Goal: Task Accomplishment & Management: Manage account settings

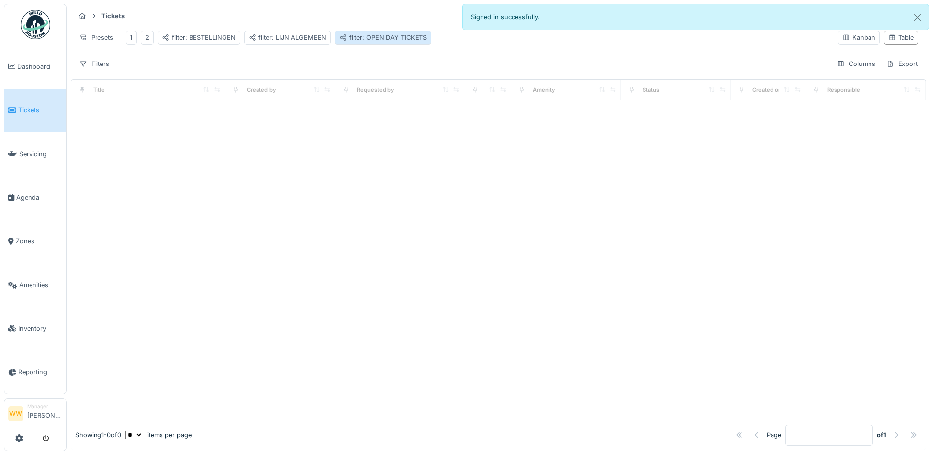
click at [398, 38] on div "filter: OPEN DAY TICKETS" at bounding box center [383, 37] width 88 height 9
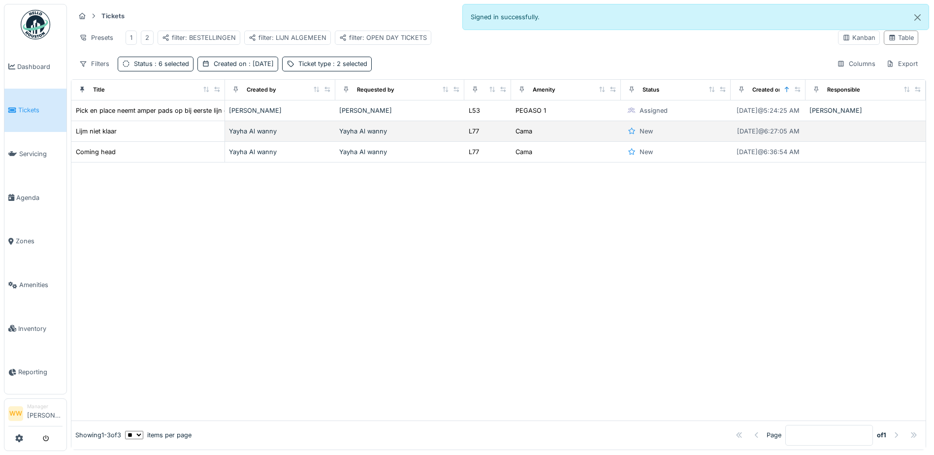
click at [403, 136] on div "Yayha Al wanny" at bounding box center [399, 130] width 121 height 9
click at [464, 139] on td "L77" at bounding box center [487, 131] width 47 height 21
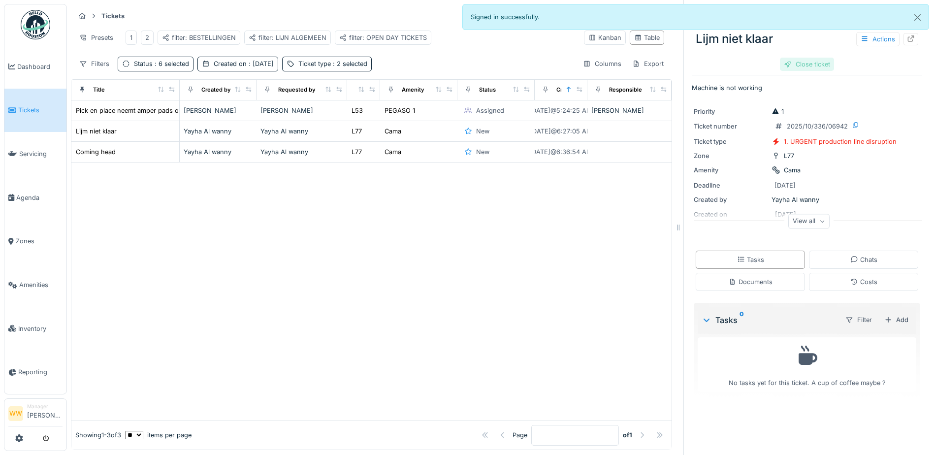
click at [809, 65] on div "Close ticket" at bounding box center [807, 64] width 54 height 13
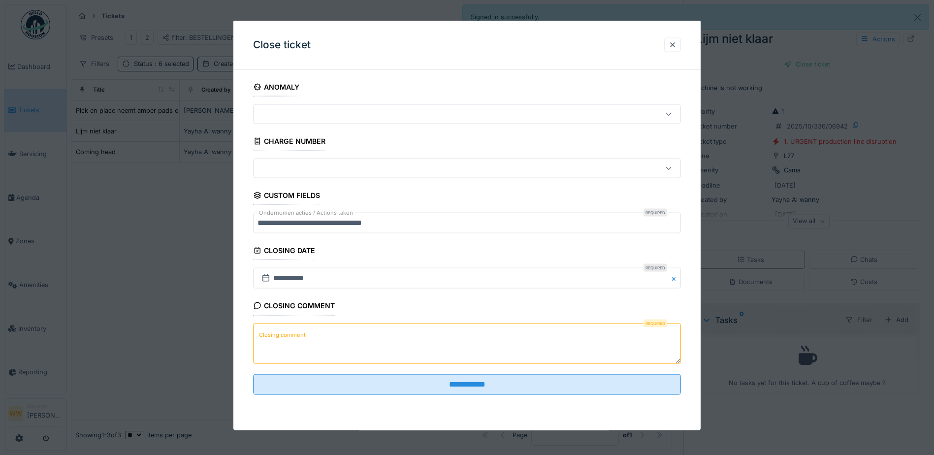
click at [340, 339] on textarea "Closing comment" at bounding box center [467, 343] width 428 height 40
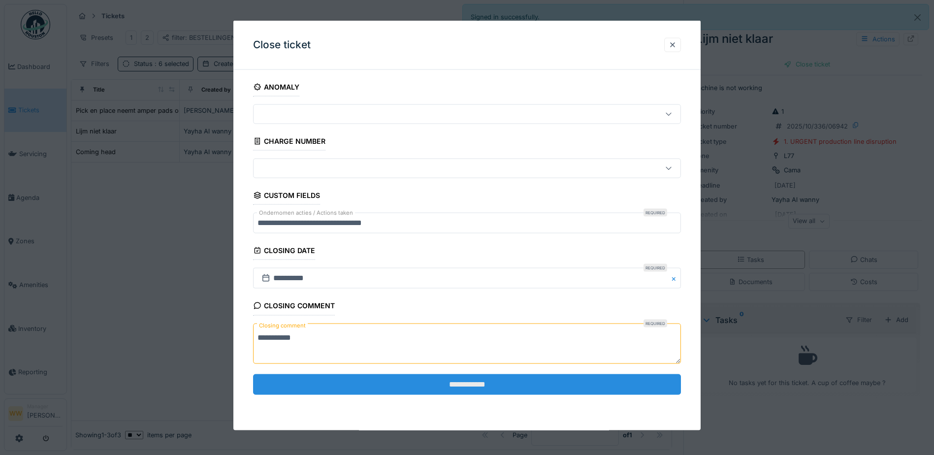
type textarea "**********"
click at [388, 391] on input "**********" at bounding box center [467, 384] width 428 height 21
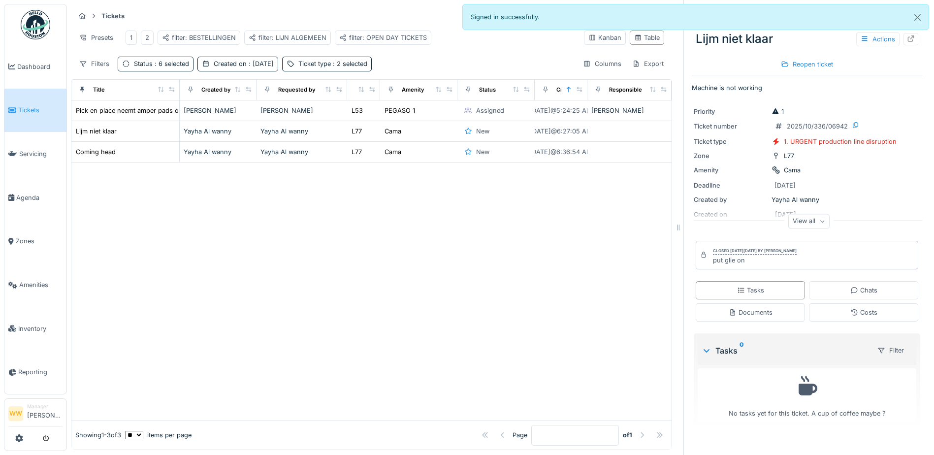
click at [730, 264] on div "put glie on" at bounding box center [755, 259] width 84 height 9
drag, startPoint x: 731, startPoint y: 263, endPoint x: 703, endPoint y: 283, distance: 34.0
click at [702, 282] on div "Tasks Chats Documents Costs" at bounding box center [806, 301] width 230 height 48
click at [742, 314] on div "Documents" at bounding box center [750, 312] width 44 height 9
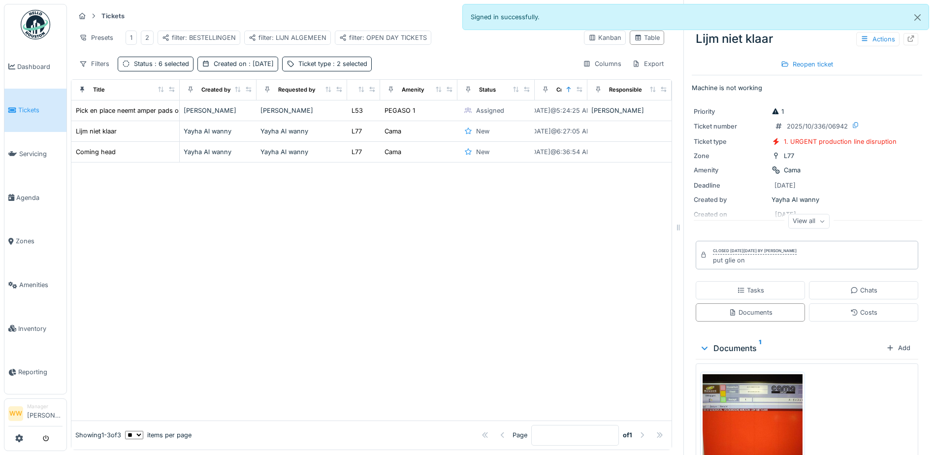
click at [328, 218] on div at bounding box center [371, 290] width 600 height 257
click at [322, 153] on div "Yayha Al wanny" at bounding box center [301, 151] width 83 height 9
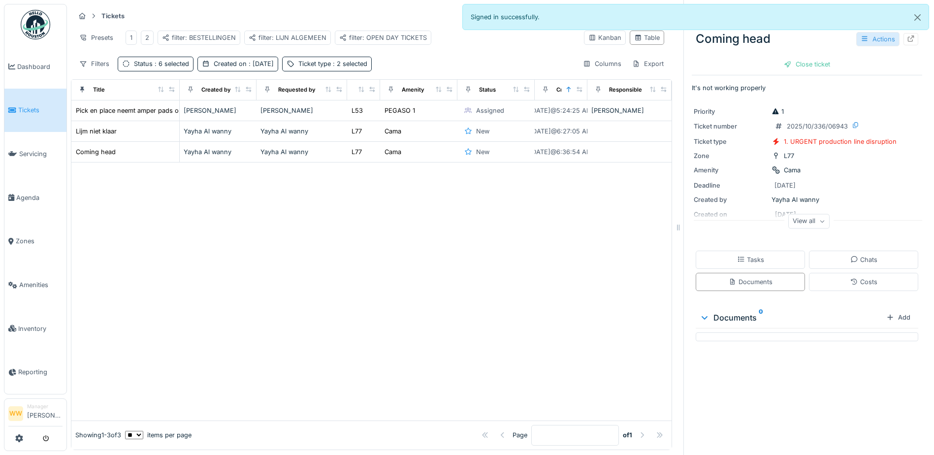
click at [874, 35] on div "Actions" at bounding box center [877, 39] width 43 height 14
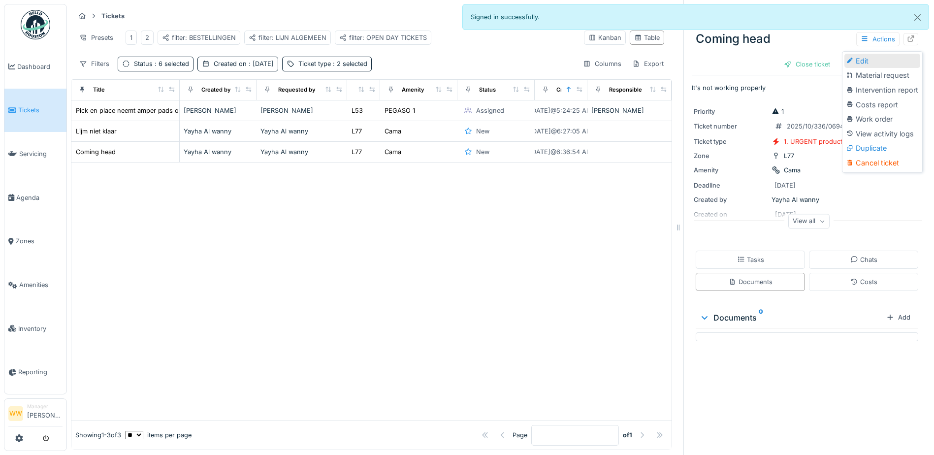
click at [873, 54] on div "Edit" at bounding box center [882, 61] width 76 height 15
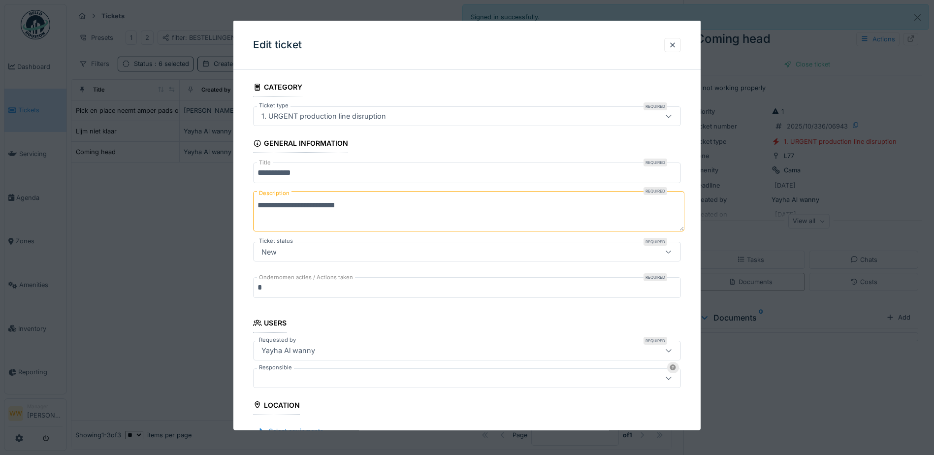
click at [293, 286] on input "*" at bounding box center [467, 287] width 428 height 21
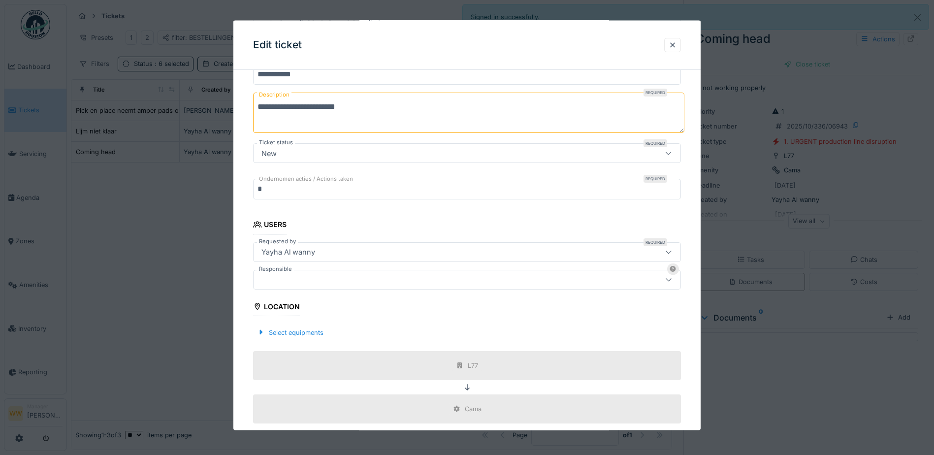
click at [292, 277] on div at bounding box center [441, 279] width 369 height 11
click at [293, 285] on div at bounding box center [467, 279] width 428 height 20
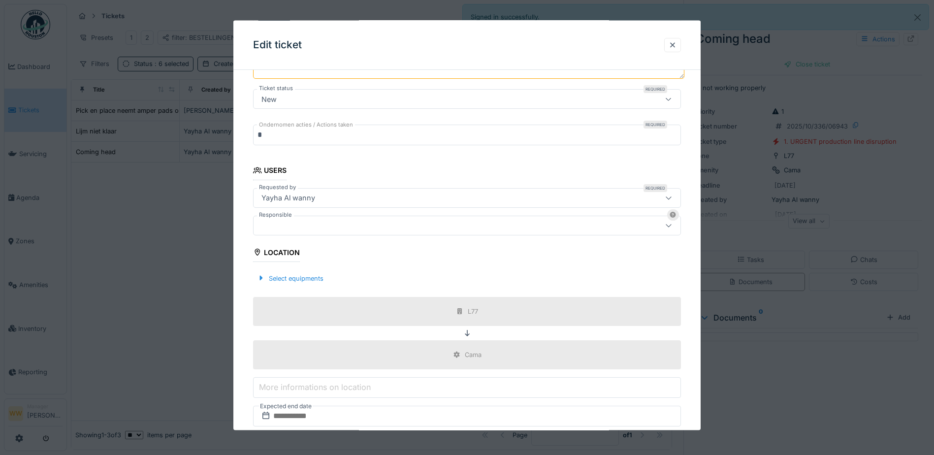
click at [291, 230] on div at bounding box center [441, 225] width 369 height 11
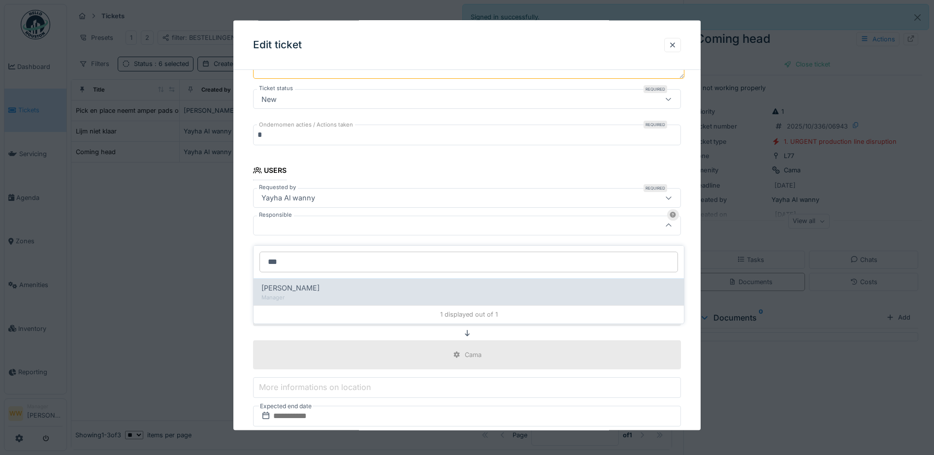
type input "***"
click at [326, 283] on div "[PERSON_NAME]" at bounding box center [468, 288] width 414 height 11
type input "****"
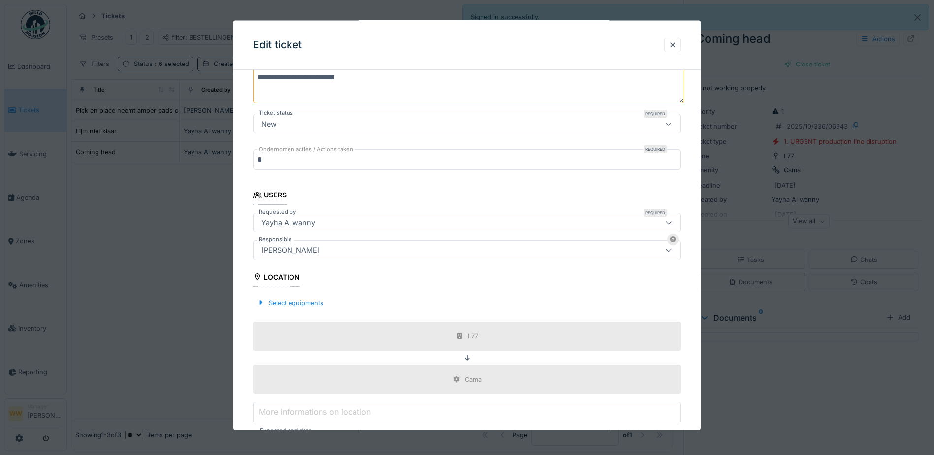
scroll to position [246, 0]
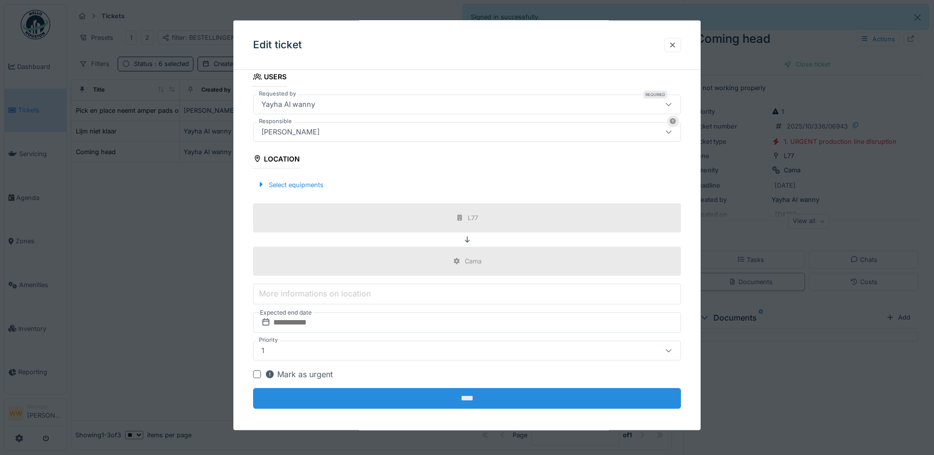
click at [454, 399] on input "****" at bounding box center [467, 398] width 428 height 21
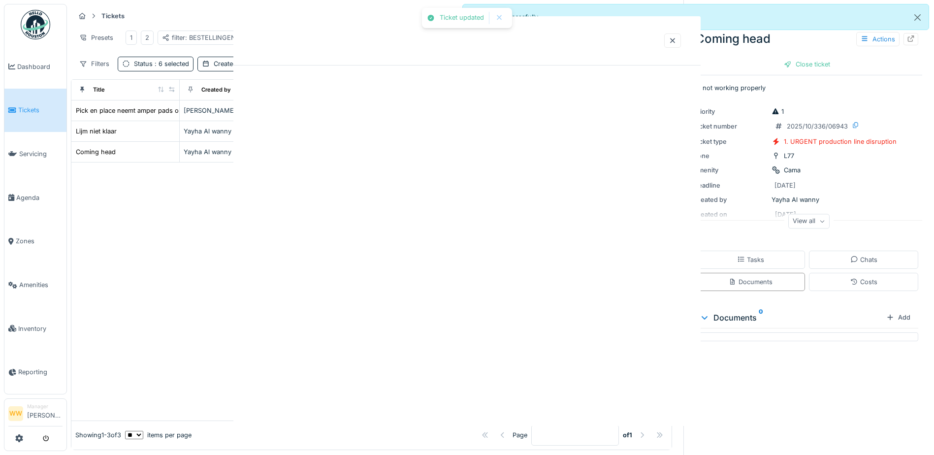
scroll to position [0, 0]
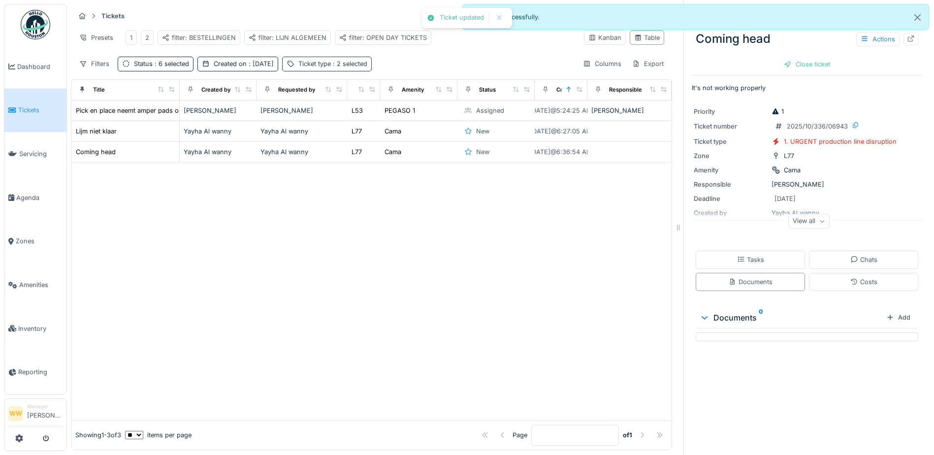
click at [317, 64] on div "Ticket type : 2 selected" at bounding box center [332, 63] width 69 height 9
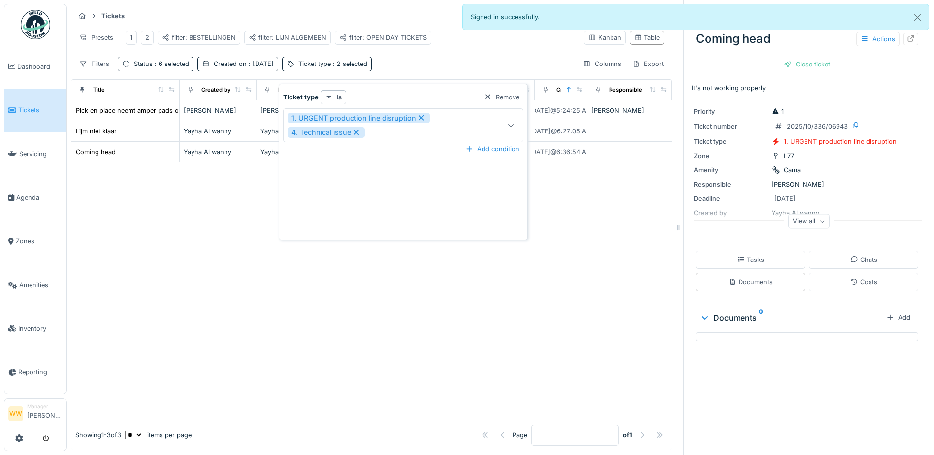
click at [423, 253] on div at bounding box center [371, 290] width 600 height 257
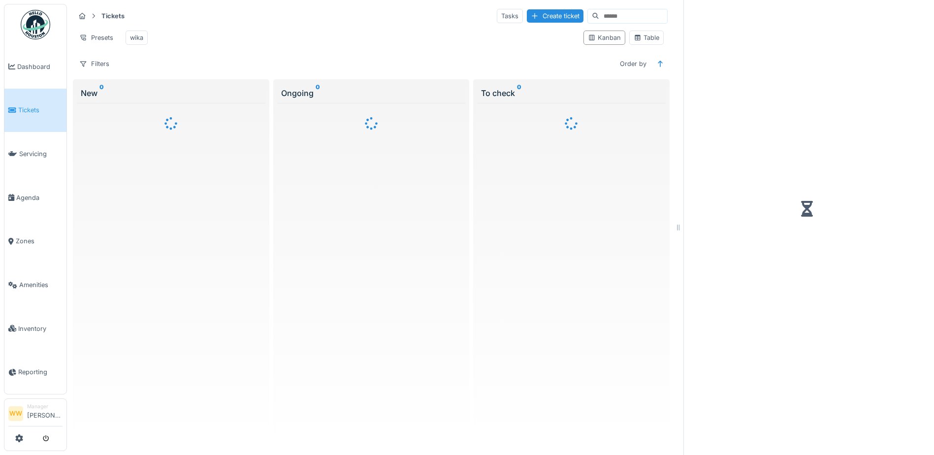
scroll to position [7, 0]
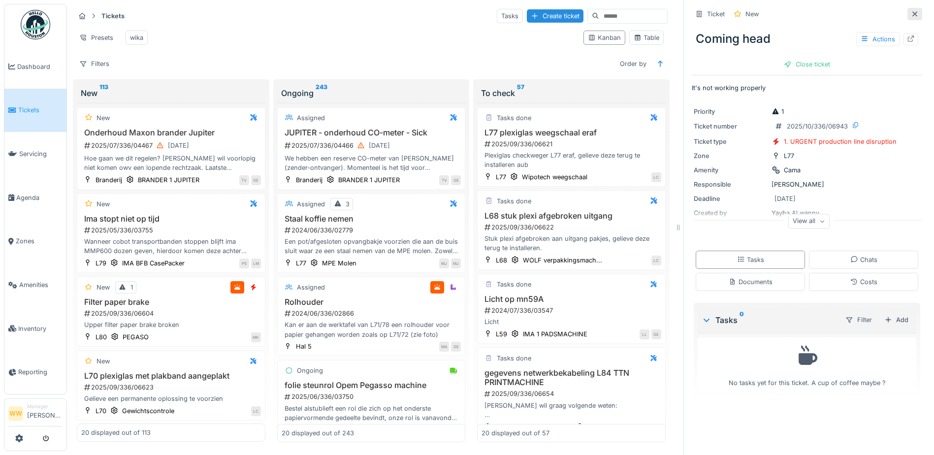
click at [912, 11] on icon at bounding box center [914, 13] width 5 height 5
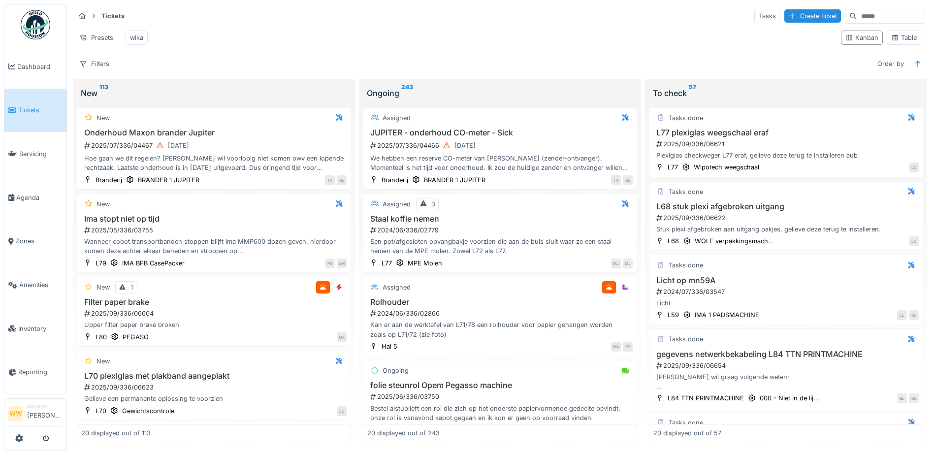
scroll to position [6, 0]
click at [901, 39] on div "Table" at bounding box center [904, 37] width 26 height 9
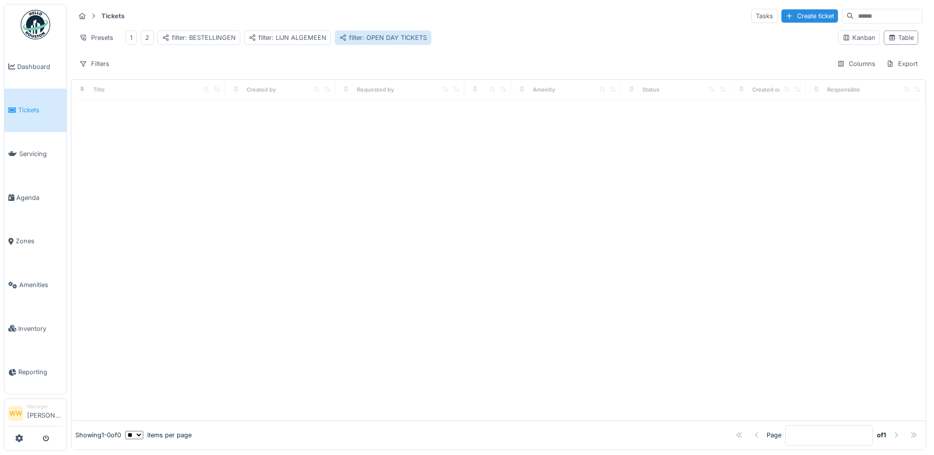
click at [394, 33] on div "filter: OPEN DAY TICKETS" at bounding box center [383, 37] width 88 height 9
